Goal: Task Accomplishment & Management: Complete application form

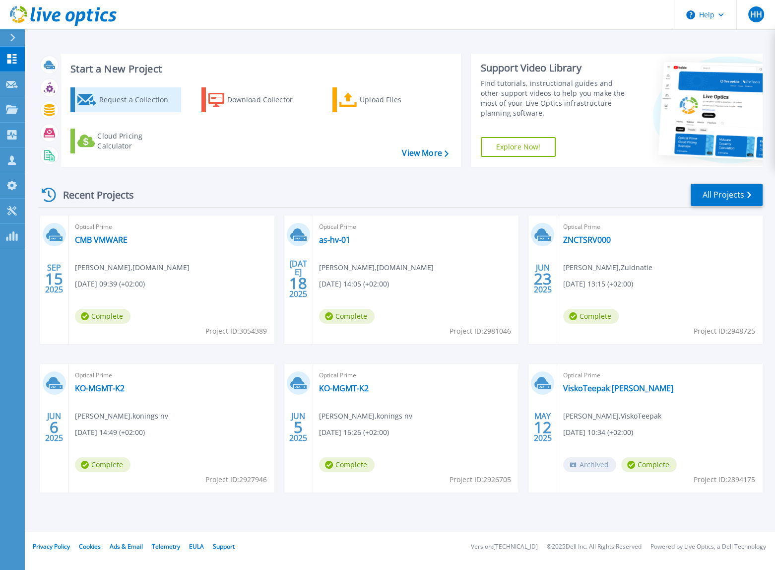
click at [129, 100] on div "Request a Collection" at bounding box center [138, 100] width 79 height 20
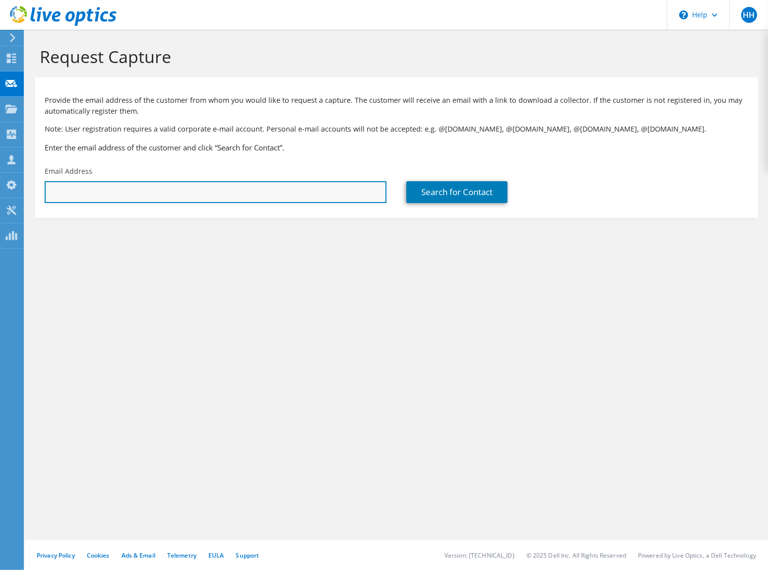
click at [95, 195] on input "text" at bounding box center [216, 192] width 342 height 22
click at [164, 190] on input "text" at bounding box center [216, 192] width 342 height 22
paste input "[DOMAIN_NAME][EMAIL_ADDRESS][DOMAIN_NAME]"
type input "[DOMAIN_NAME][EMAIL_ADDRESS][DOMAIN_NAME]"
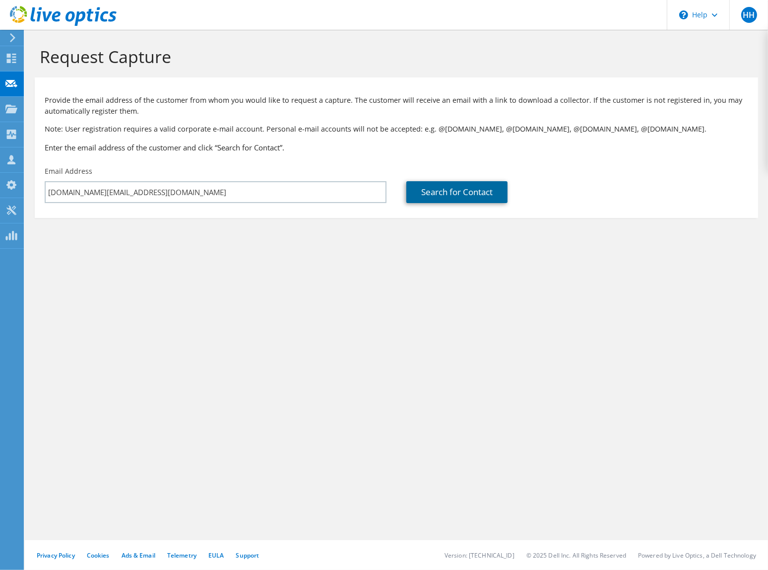
click at [454, 195] on link "Search for Contact" at bounding box center [456, 192] width 101 height 22
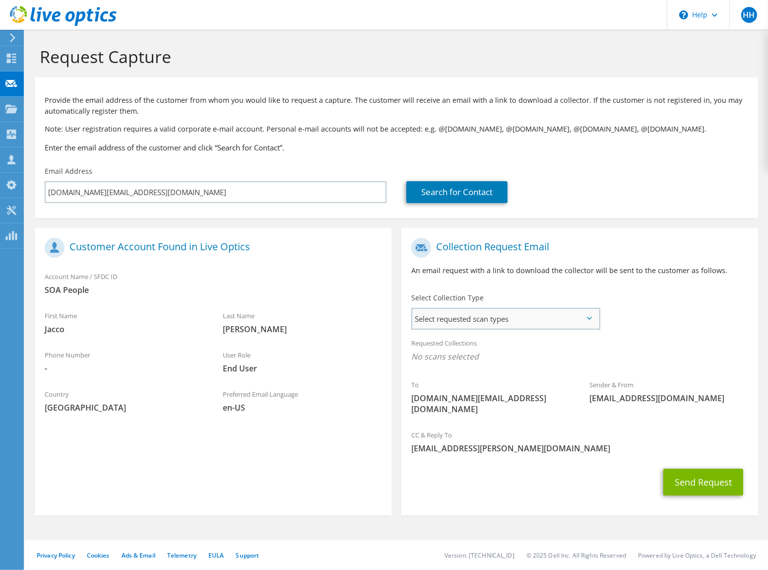
click at [435, 317] on span "Select requested scan types" at bounding box center [505, 319] width 187 height 20
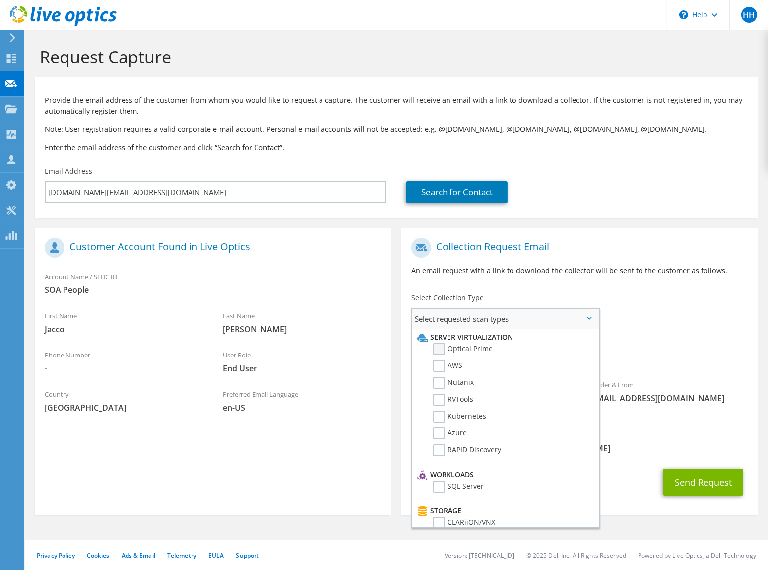
click at [441, 348] on label "Optical Prime" at bounding box center [463, 349] width 60 height 12
click at [0, 0] on input "Optical Prime" at bounding box center [0, 0] width 0 height 0
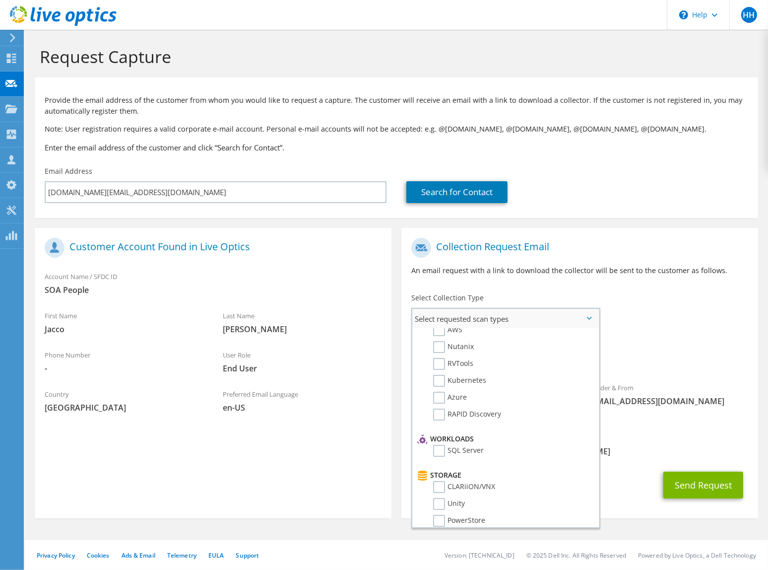
scroll to position [38, 0]
click at [439, 501] on label "Unity" at bounding box center [449, 502] width 32 height 12
click at [0, 0] on input "Unity" at bounding box center [0, 0] width 0 height 0
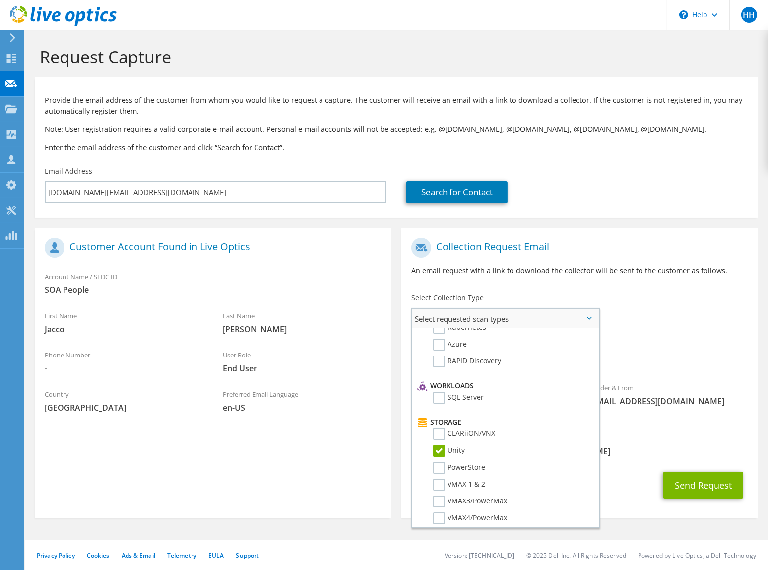
scroll to position [90, 0]
click at [198, 135] on div "Provide the email address of the customer from whom you would like to request a…" at bounding box center [397, 121] width 724 height 79
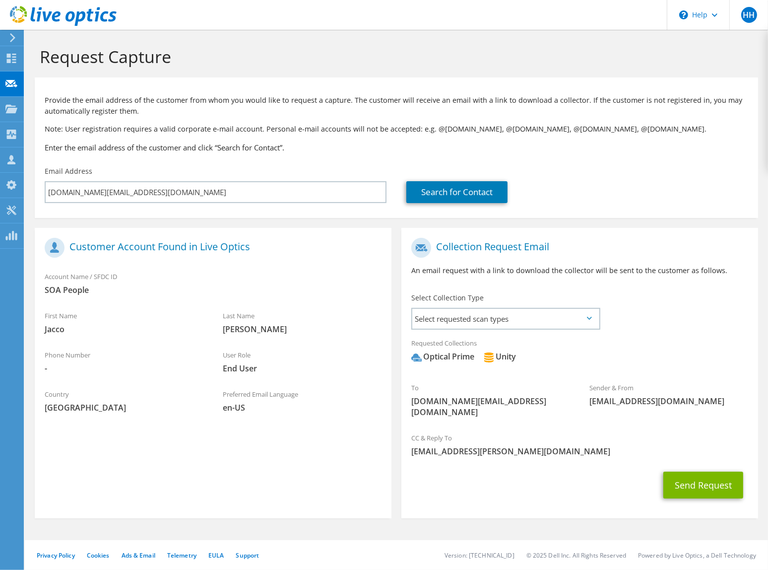
click at [590, 319] on icon at bounding box center [589, 318] width 5 height 3
drag, startPoint x: 590, startPoint y: 319, endPoint x: 564, endPoint y: 322, distance: 25.5
click at [589, 320] on icon at bounding box center [589, 318] width 5 height 3
click at [502, 320] on span "Select requested scan types" at bounding box center [505, 319] width 187 height 20
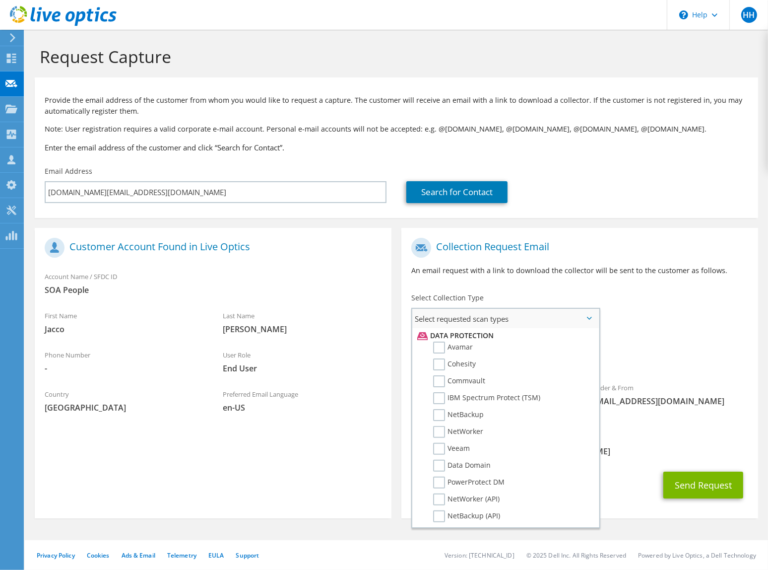
scroll to position [465, 0]
click at [438, 426] on label "Data Domain" at bounding box center [462, 431] width 58 height 12
click at [0, 0] on input "Data Domain" at bounding box center [0, 0] width 0 height 0
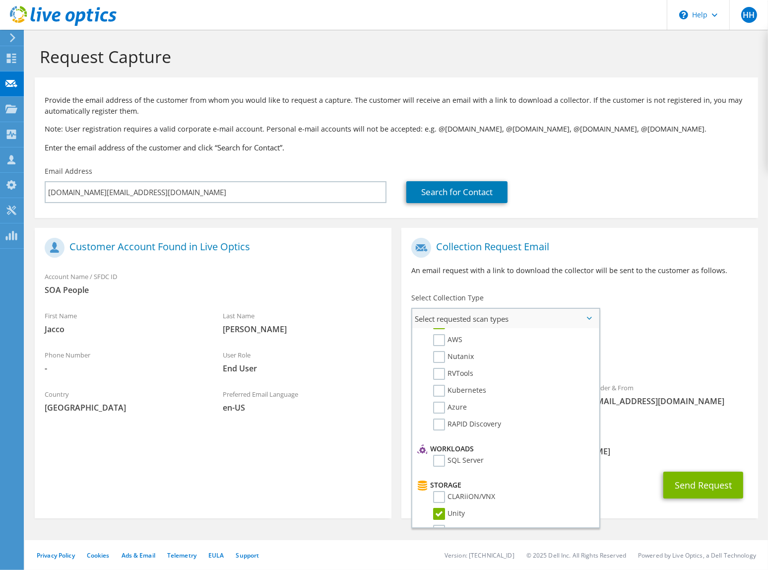
scroll to position [0, 0]
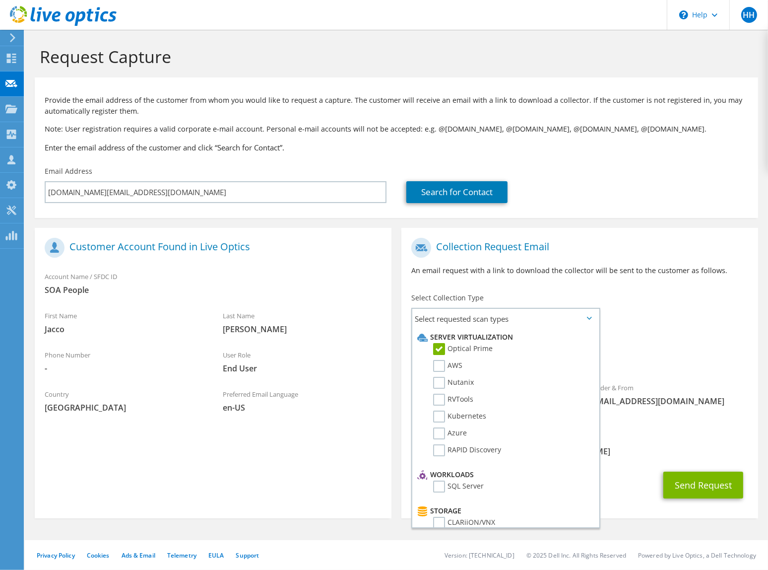
click at [667, 325] on div "To [DOMAIN_NAME][EMAIL_ADDRESS][DOMAIN_NAME] Sender & From [EMAIL_ADDRESS][DOMA…" at bounding box center [579, 330] width 357 height 195
